Goal: Obtain resource: Download file/media

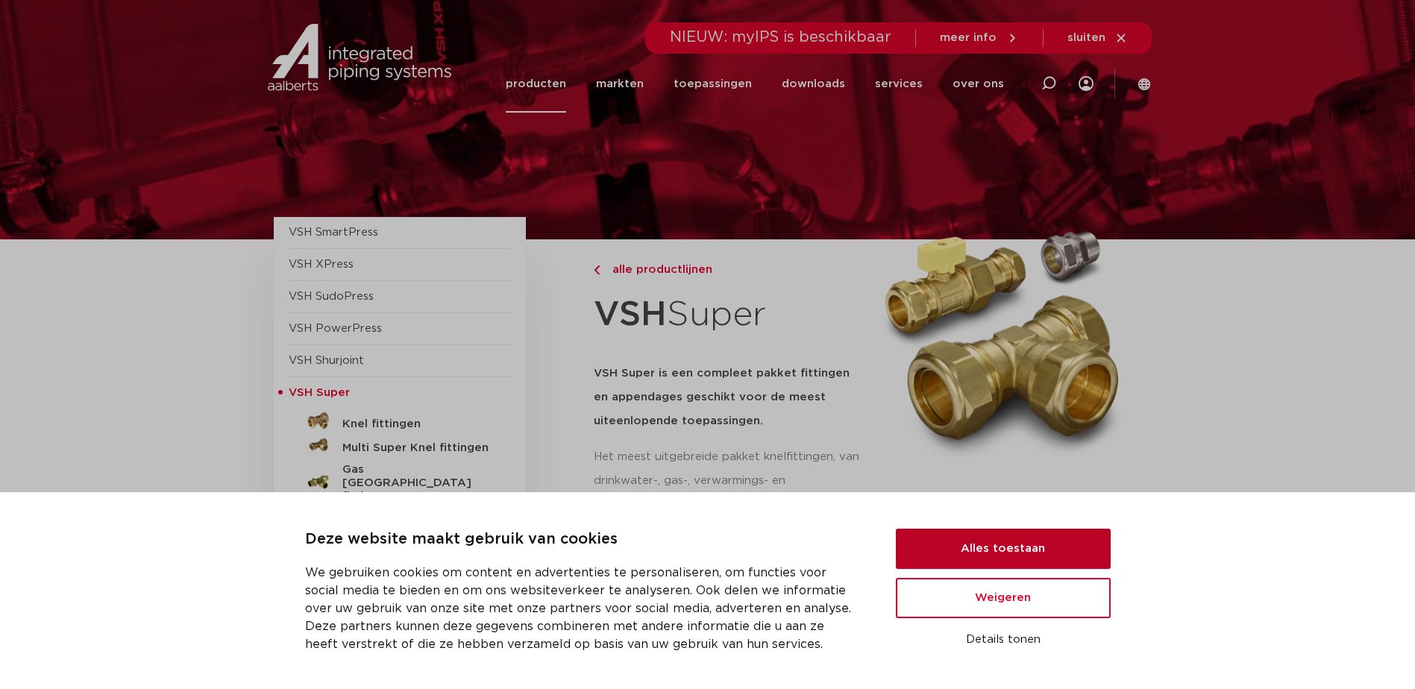
click at [1043, 545] on button "Alles toestaan" at bounding box center [1003, 549] width 215 height 40
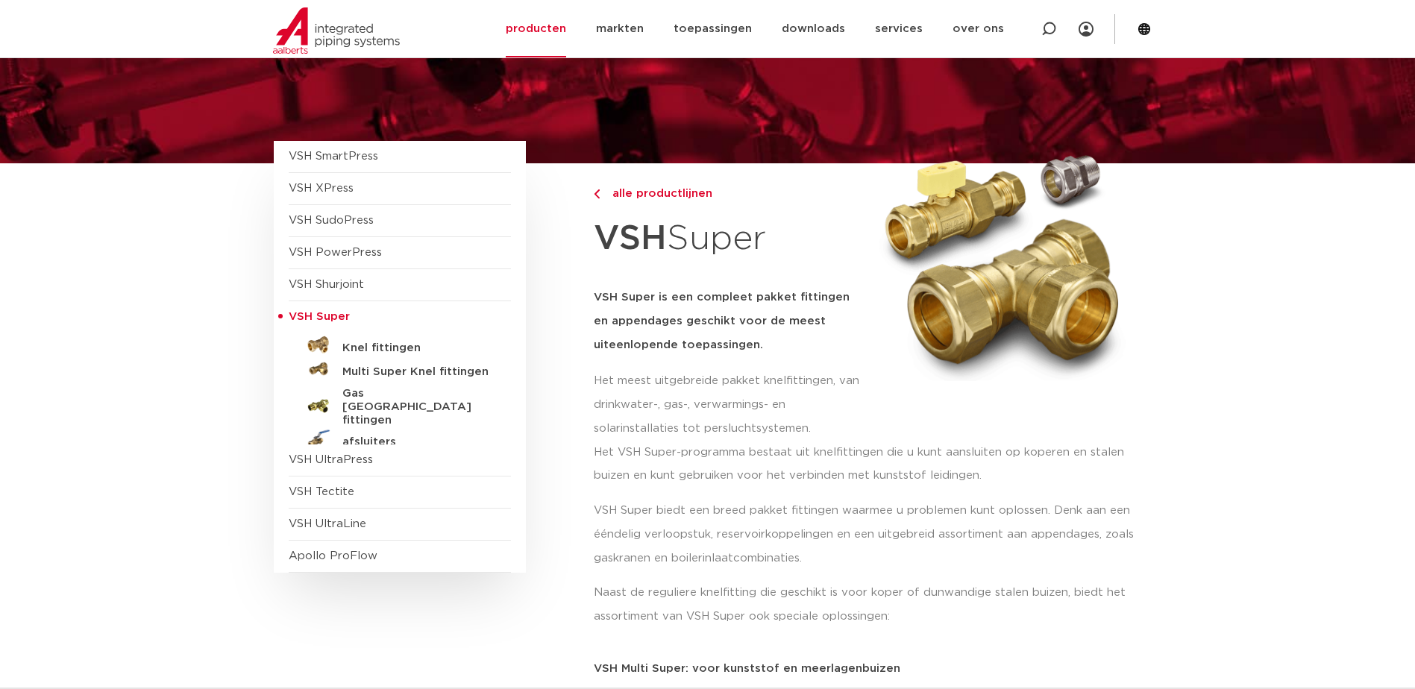
scroll to position [75, 0]
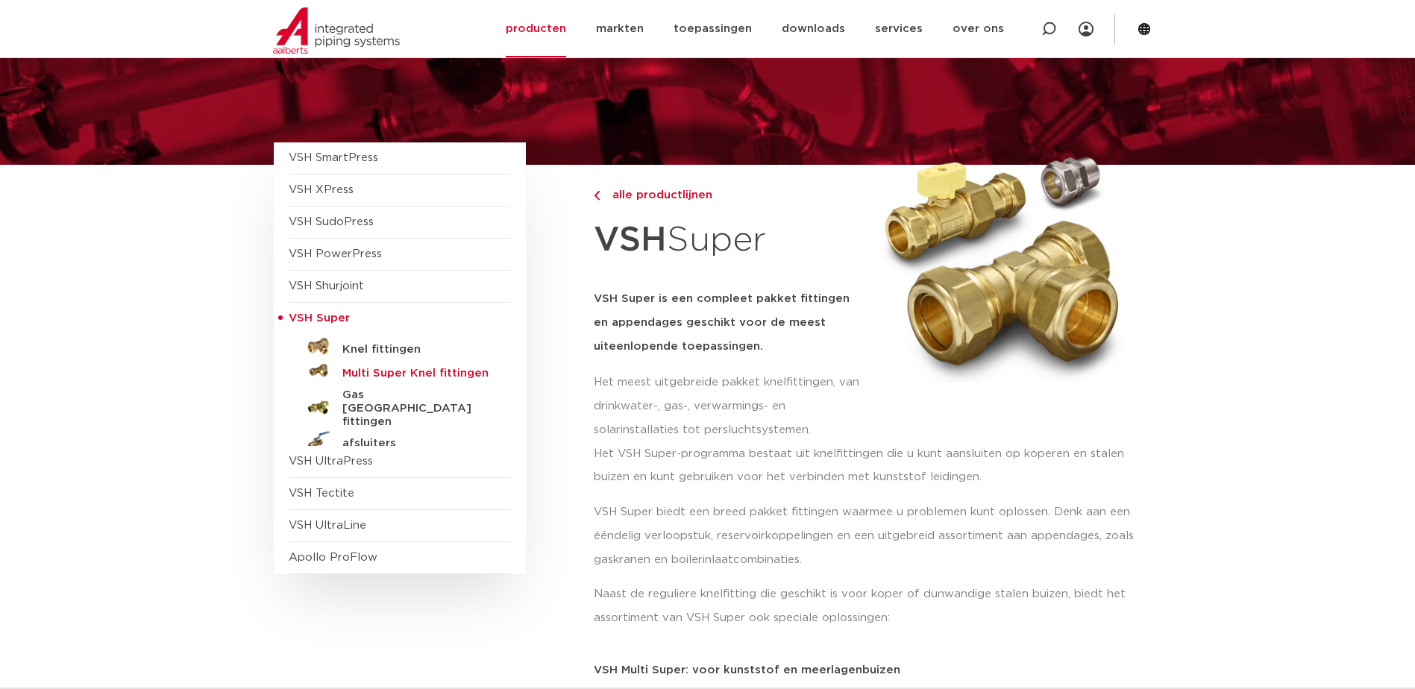
click at [374, 371] on h5 "Multi Super Knel fittingen" at bounding box center [416, 373] width 148 height 13
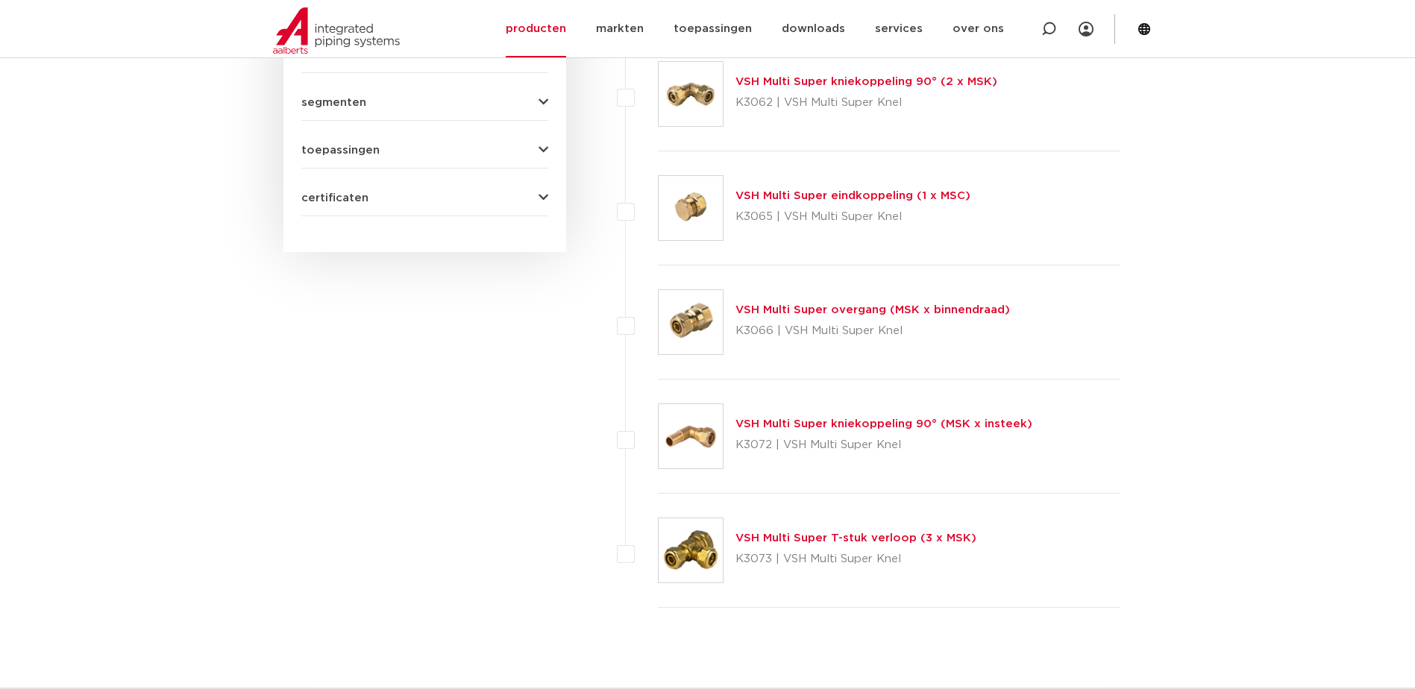
scroll to position [821, 0]
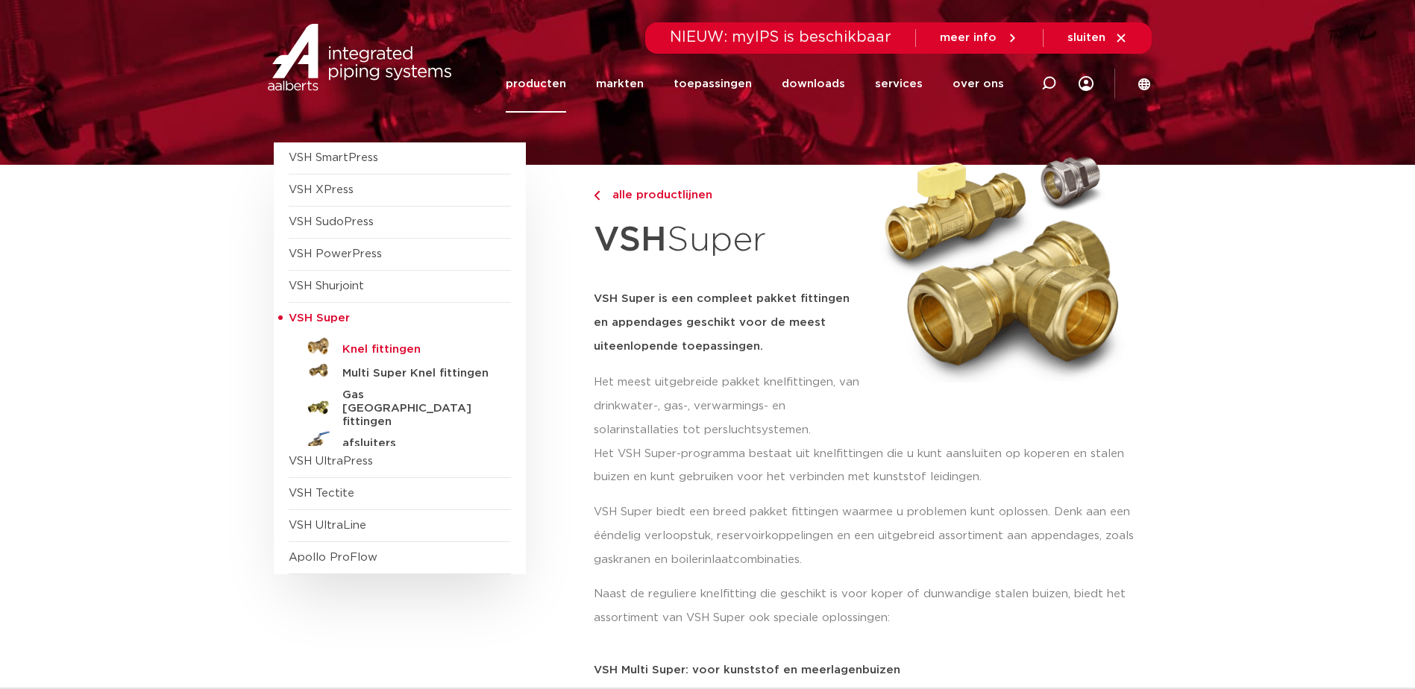
click at [352, 344] on h5 "Knel fittingen" at bounding box center [416, 349] width 148 height 13
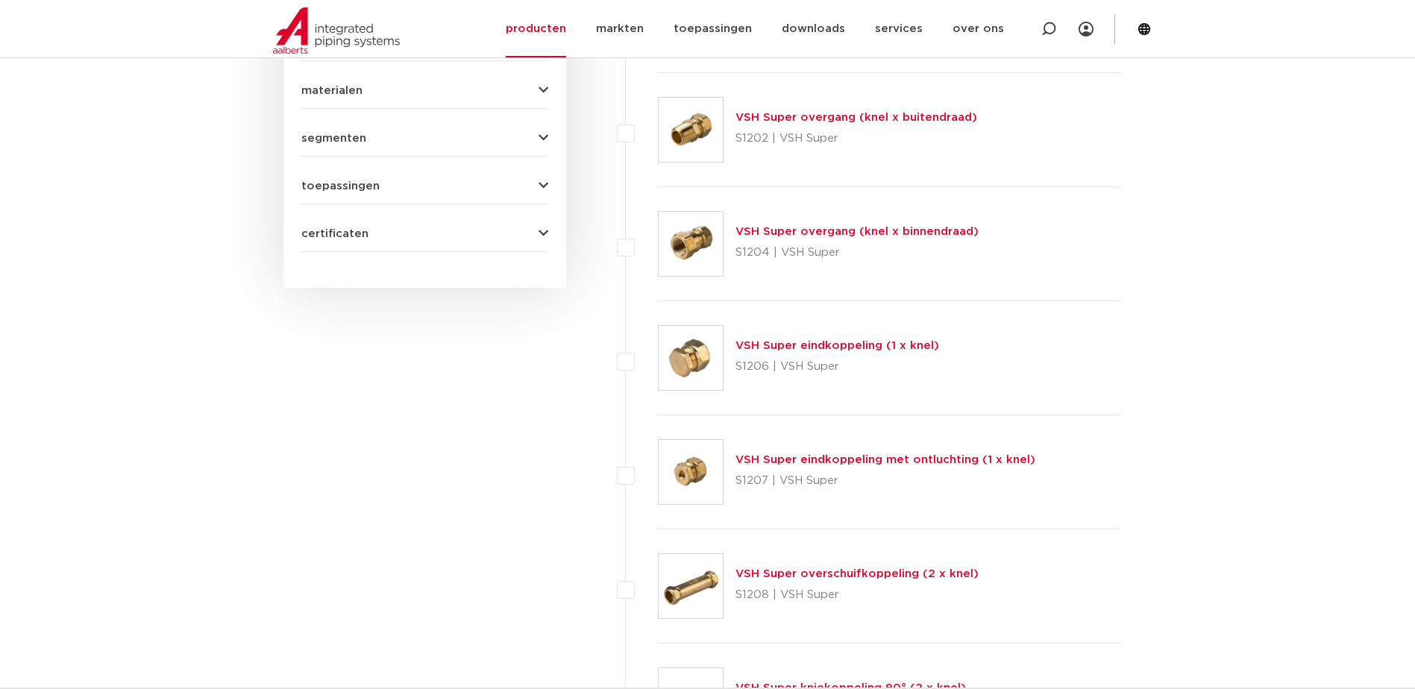
click at [820, 235] on link "VSH Super overgang (knel x binnendraad)" at bounding box center [856, 231] width 243 height 11
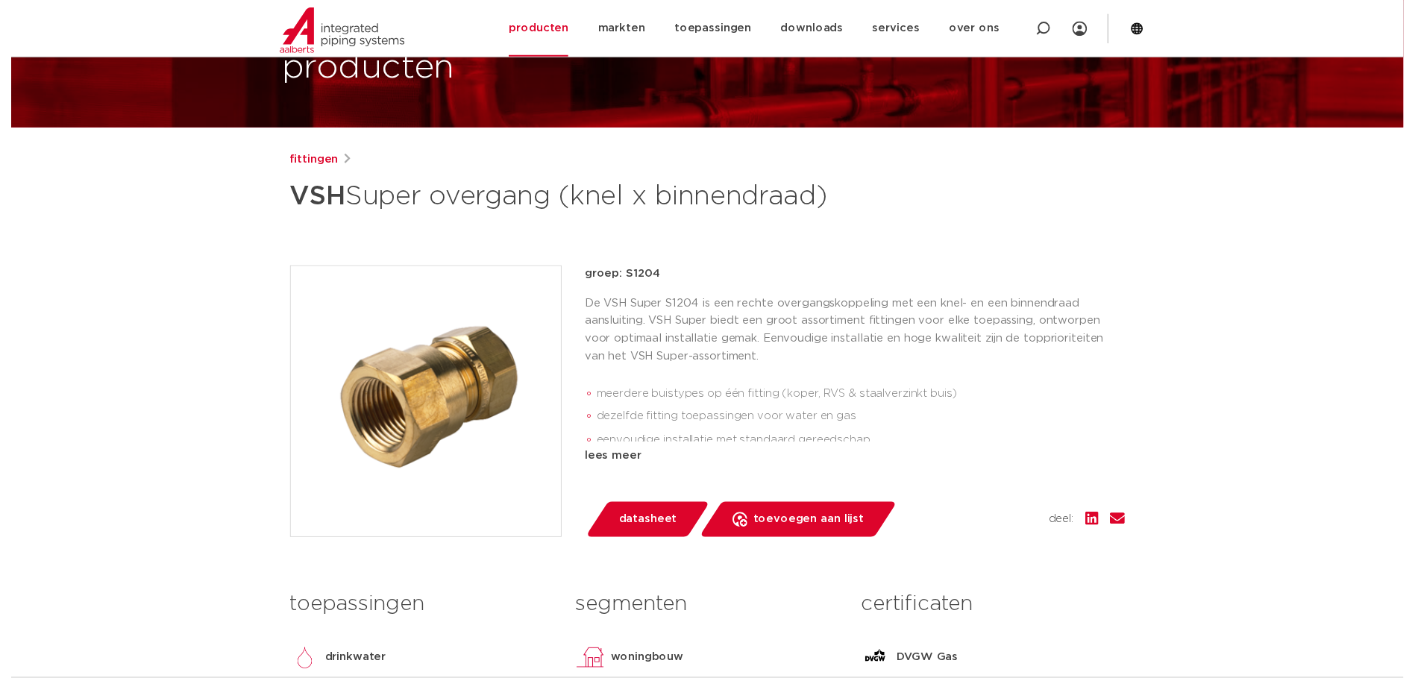
scroll to position [75, 0]
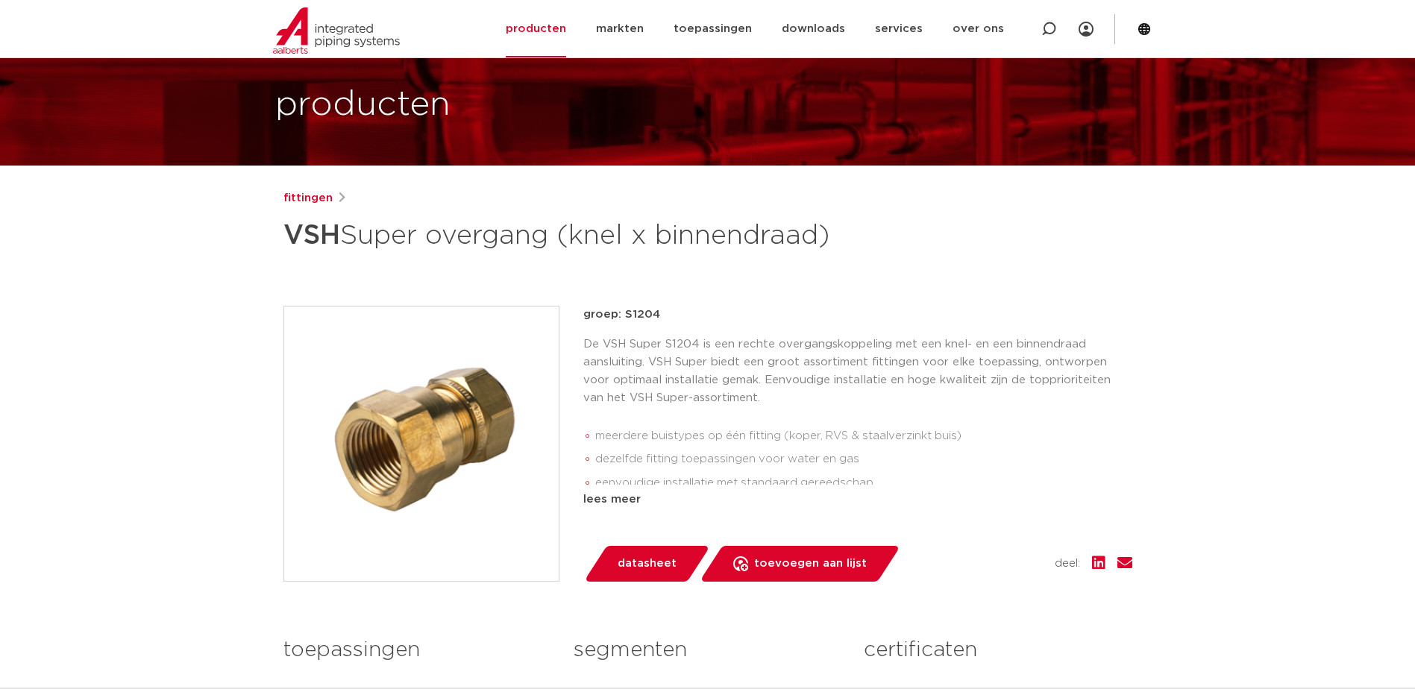
click at [640, 565] on span "datasheet" at bounding box center [647, 564] width 59 height 24
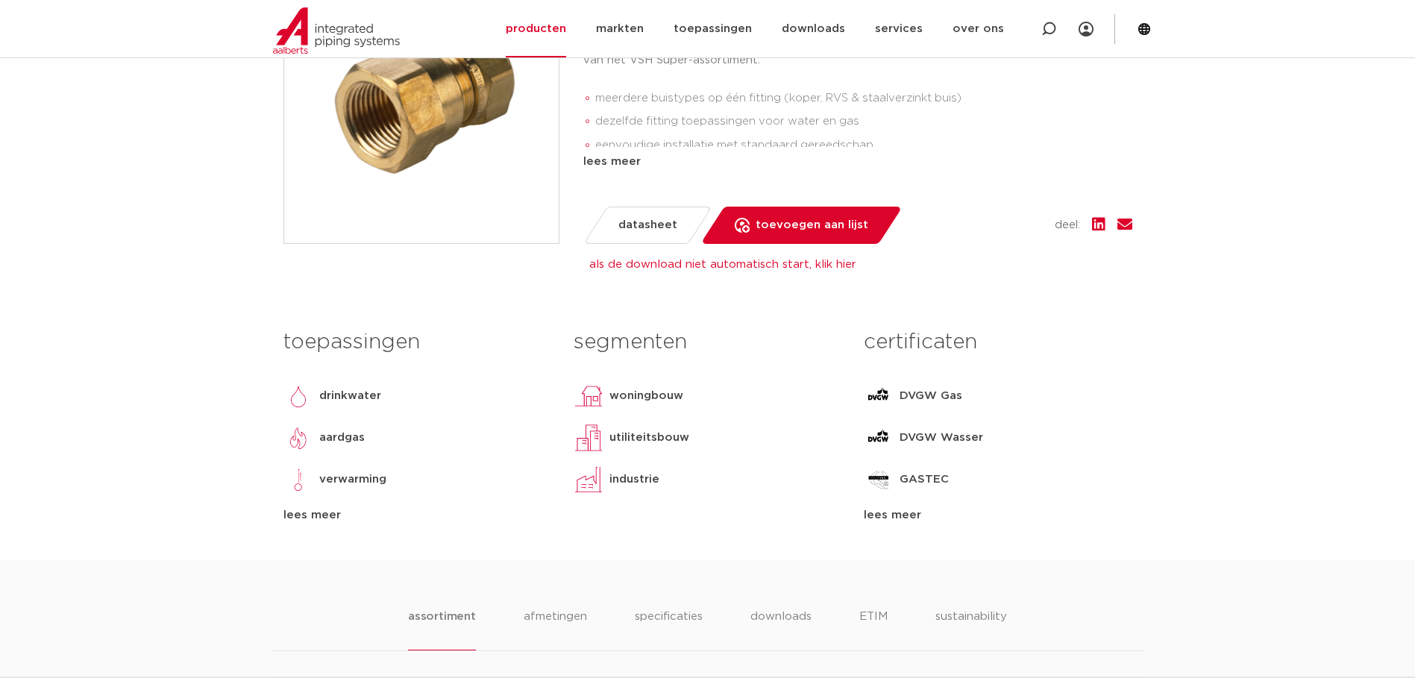
scroll to position [448, 0]
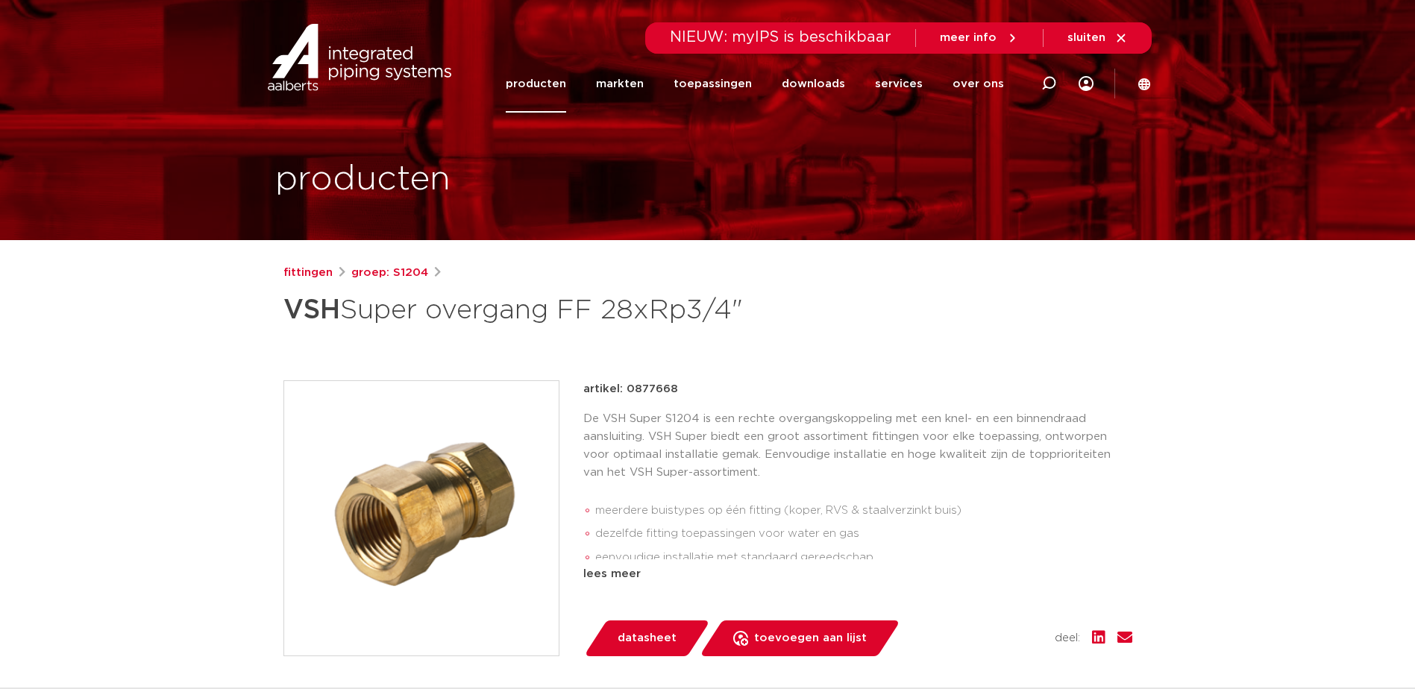
drag, startPoint x: 678, startPoint y: 386, endPoint x: 622, endPoint y: 390, distance: 56.1
click at [622, 390] on div "artikel: 0877668" at bounding box center [857, 389] width 549 height 18
copy p "0877668"
